Goal: Find specific page/section: Find specific page/section

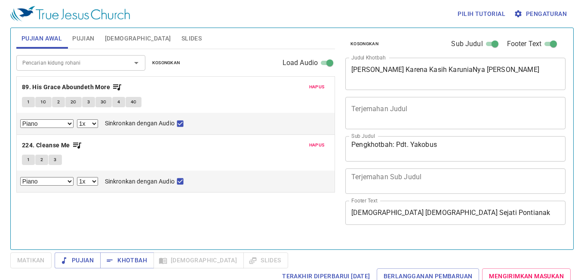
select select "1"
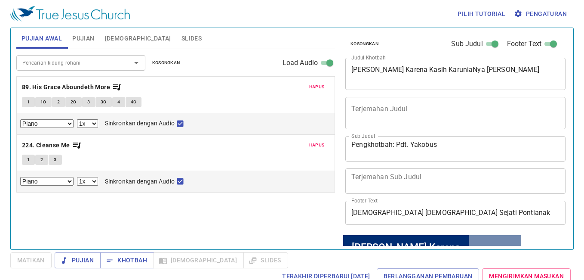
click at [170, 61] on span "Kosongkan" at bounding box center [166, 63] width 28 height 8
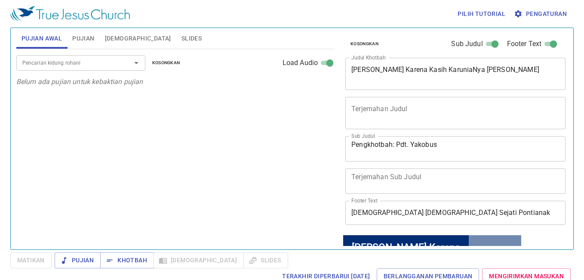
click at [83, 37] on span "Pujian" at bounding box center [83, 38] width 22 height 11
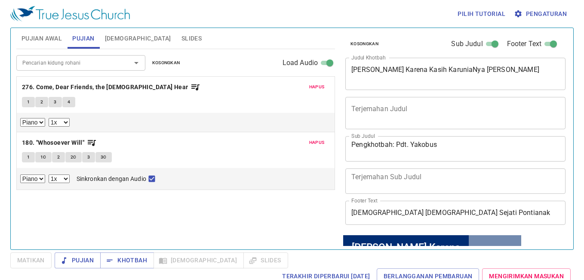
click at [167, 63] on span "Kosongkan" at bounding box center [166, 63] width 28 height 8
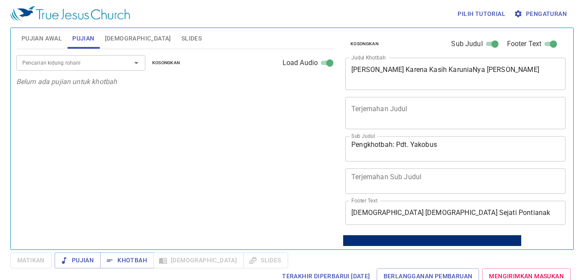
click at [39, 34] on span "Pujian Awal" at bounding box center [42, 38] width 40 height 11
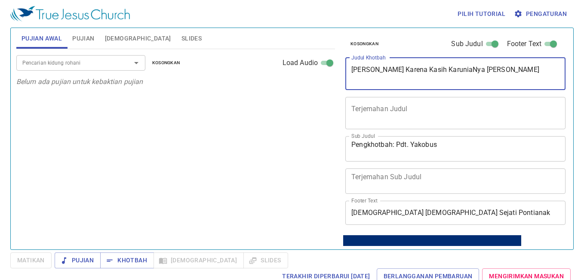
drag, startPoint x: 351, startPoint y: 68, endPoint x: 533, endPoint y: 76, distance: 181.7
click at [533, 76] on textarea "[PERSON_NAME] Karena Kasih KaruniaNya [PERSON_NAME]" at bounding box center [455, 73] width 208 height 16
type textarea "Ketika Yudas Menyesal"
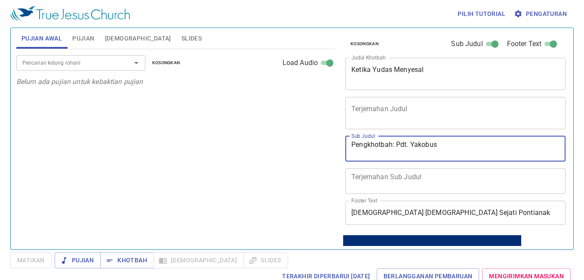
drag, startPoint x: 396, startPoint y: 145, endPoint x: 480, endPoint y: 150, distance: 83.6
click at [480, 149] on textarea "Pengkhotbah: Pdt. Yakobus" at bounding box center [455, 148] width 208 height 16
type textarea "Pengkhotbah: Sdr. [PERSON_NAME]"
click at [285, 151] on div "Pencarian kidung rohani Pencarian kidung rohani Kosongkan Load Audio Belum ada …" at bounding box center [175, 145] width 319 height 193
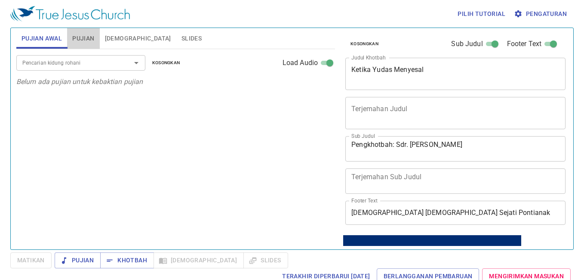
click at [94, 40] on span "Pujian" at bounding box center [83, 38] width 22 height 11
click at [107, 58] on input "Pencarian kidung rohani" at bounding box center [68, 63] width 99 height 10
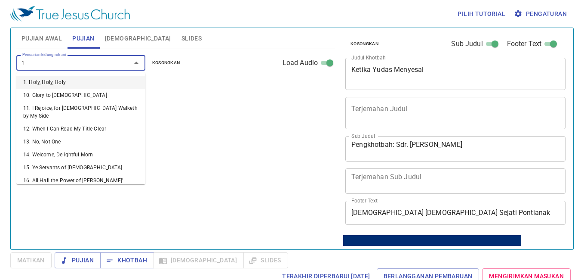
type input "13"
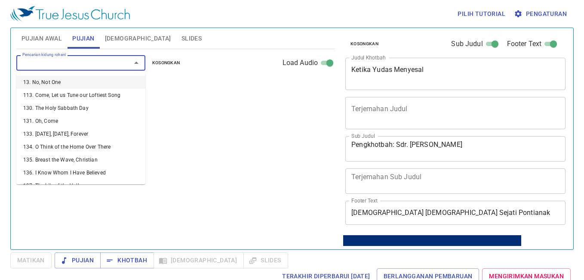
select select "1"
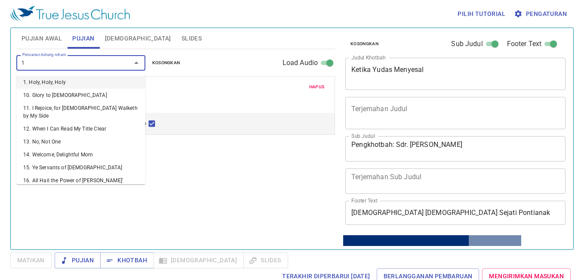
type input "12"
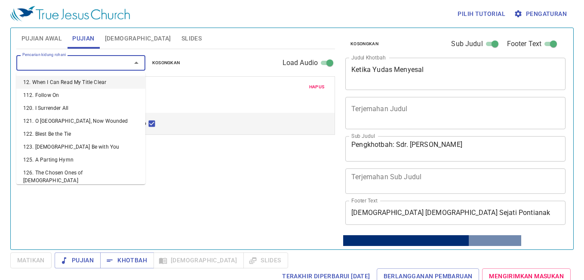
select select "1"
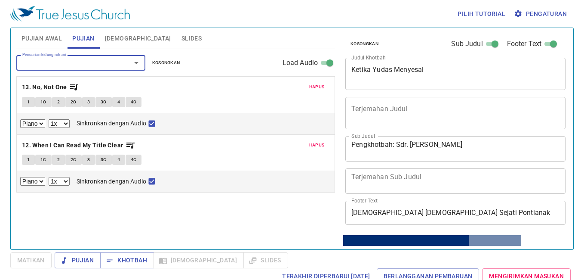
click at [49, 40] on span "Pujian Awal" at bounding box center [42, 38] width 40 height 11
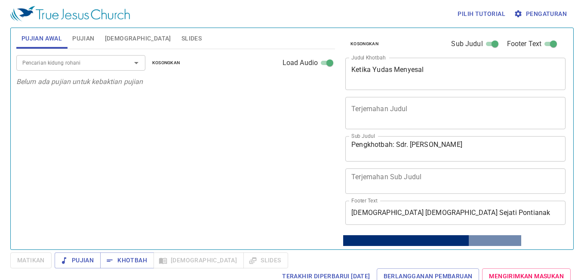
click at [83, 58] on input "Pencarian kidung rohani" at bounding box center [68, 63] width 99 height 10
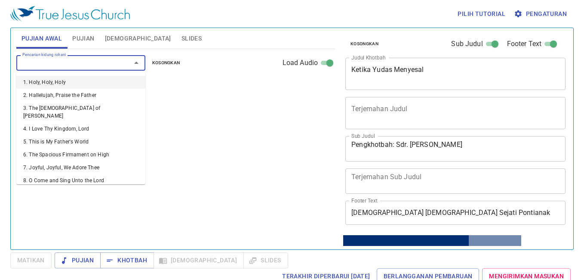
click at [77, 62] on input "Pencarian kidung rohani" at bounding box center [68, 63] width 99 height 10
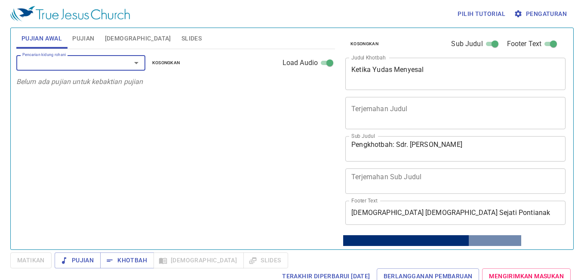
click at [153, 125] on div "Pencarian kidung rohani Pencarian kidung rohani Kosongkan Load Audio Belum ada …" at bounding box center [175, 145] width 319 height 193
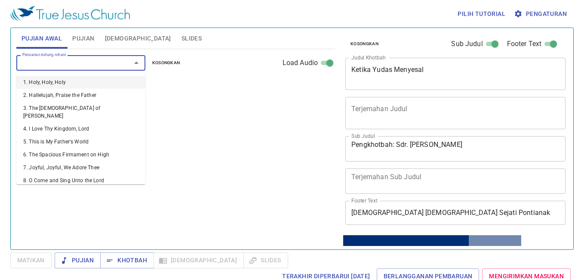
click at [103, 61] on input "Pencarian kidung rohani" at bounding box center [68, 63] width 99 height 10
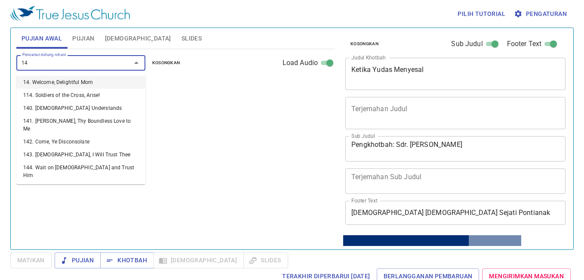
type input "146"
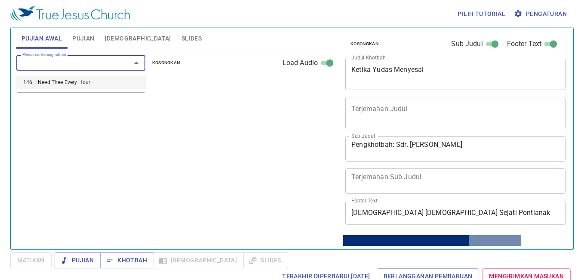
select select "1"
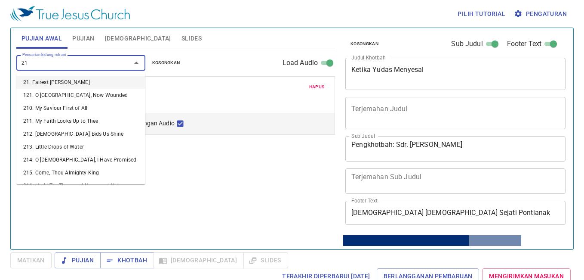
type input "212"
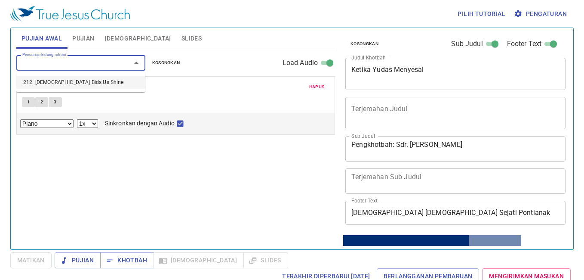
select select "1"
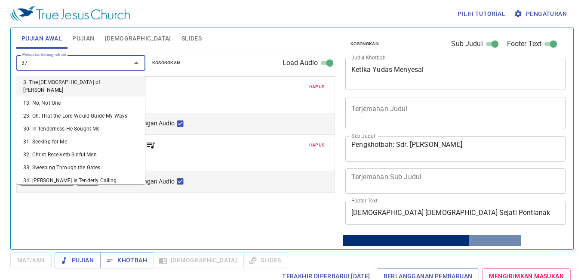
type input "379"
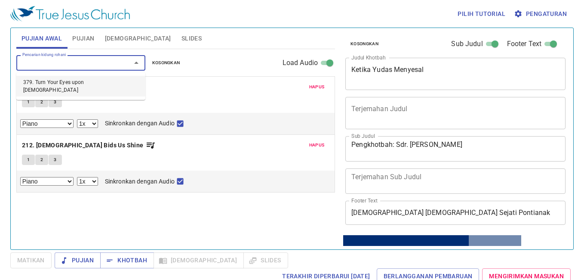
select select "1"
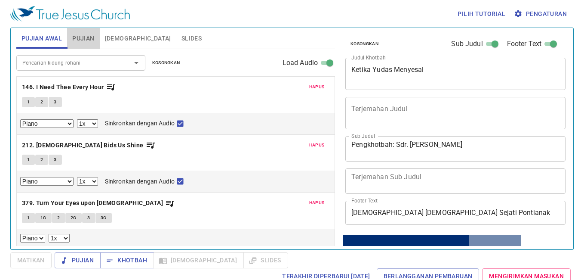
click at [84, 41] on span "Pujian" at bounding box center [83, 38] width 22 height 11
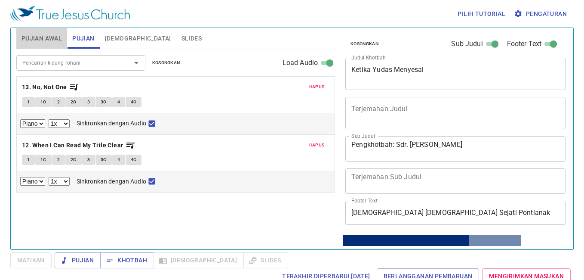
click at [48, 34] on span "Pujian Awal" at bounding box center [42, 38] width 40 height 11
